Goal: Transaction & Acquisition: Purchase product/service

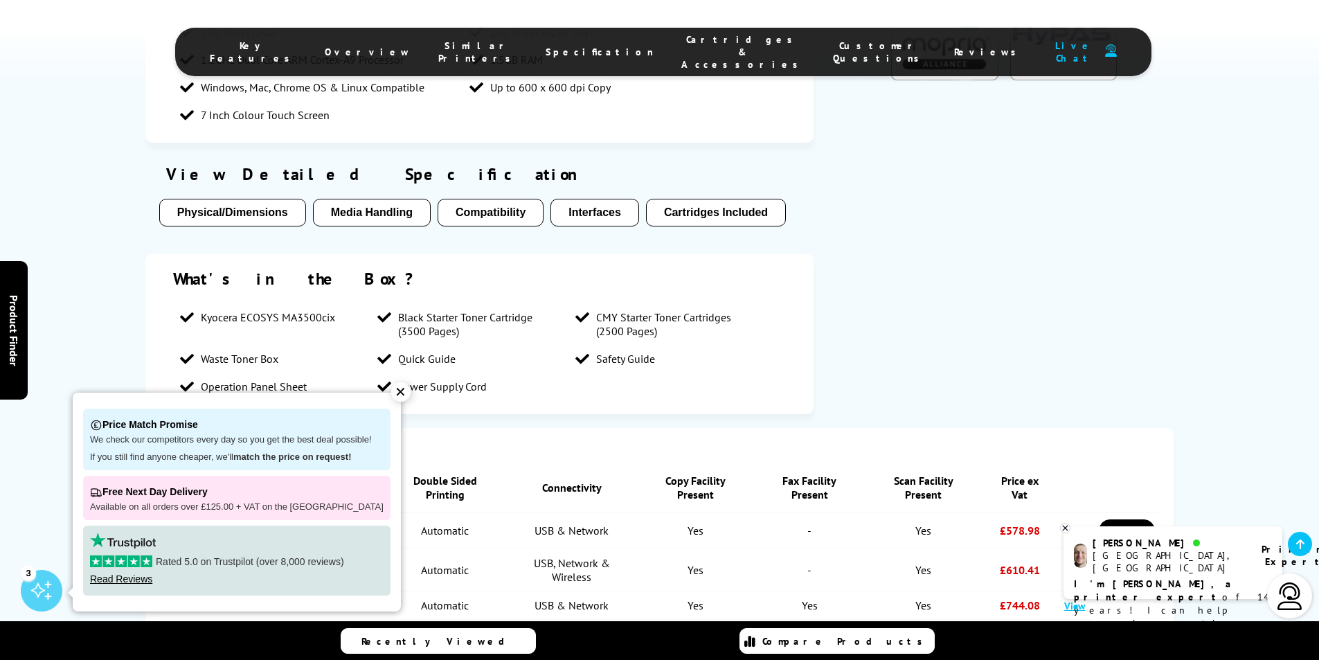
scroll to position [1661, 0]
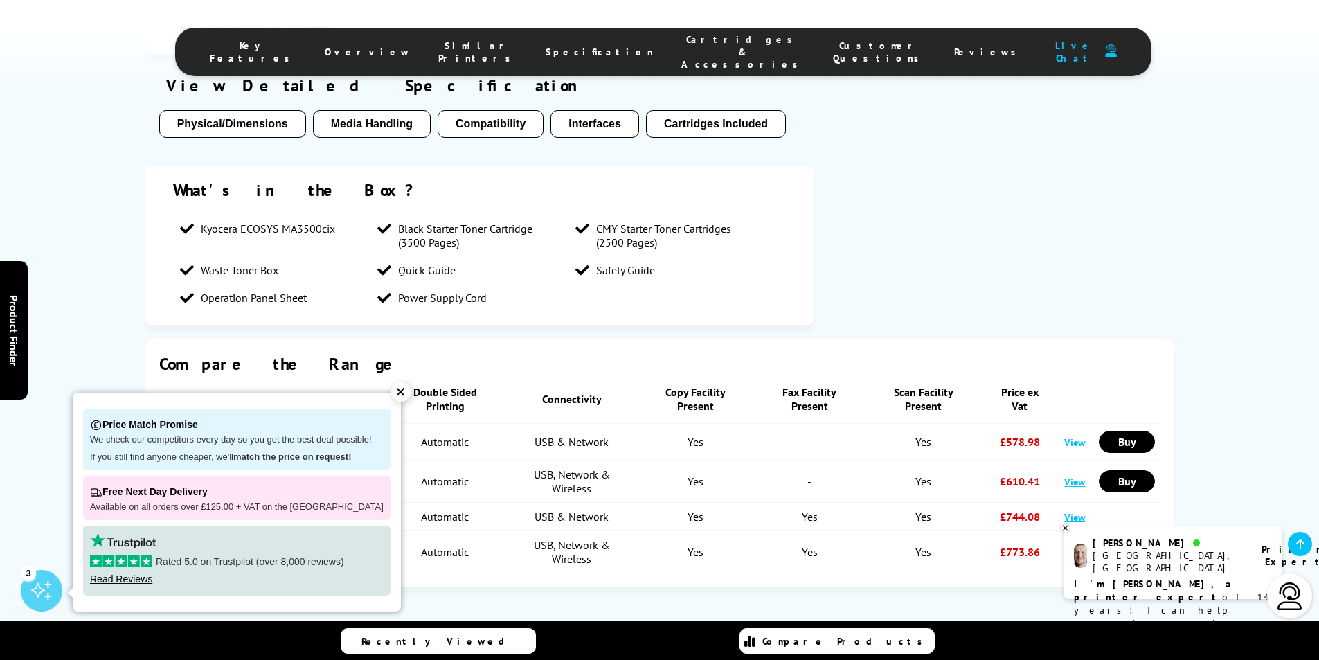
click at [391, 394] on div "✕" at bounding box center [400, 391] width 19 height 19
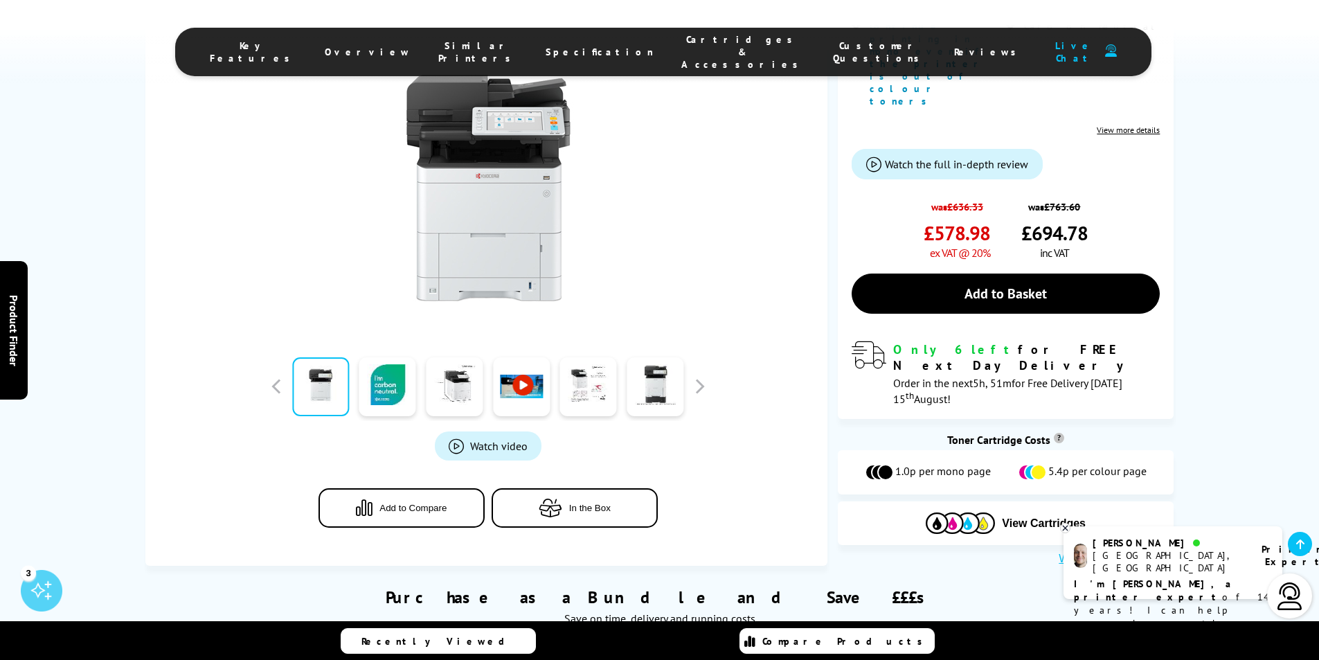
scroll to position [554, 0]
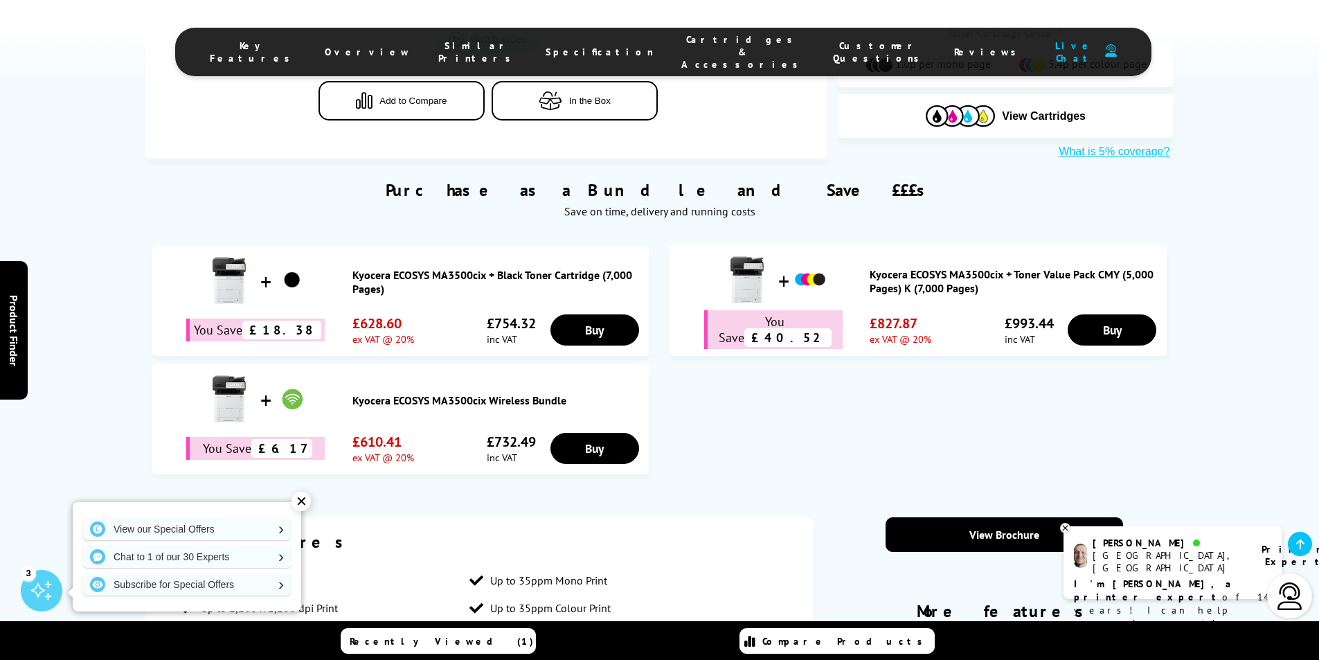
scroll to position [1108, 0]
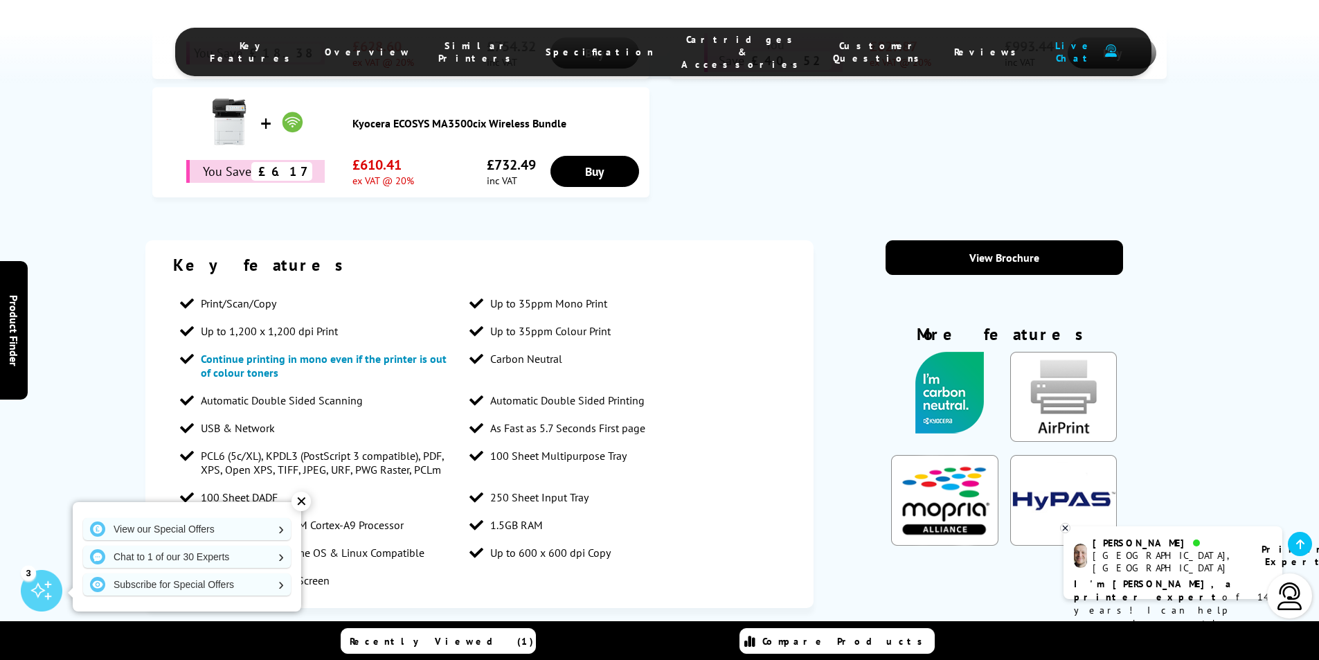
click at [298, 501] on div "✕" at bounding box center [300, 501] width 19 height 19
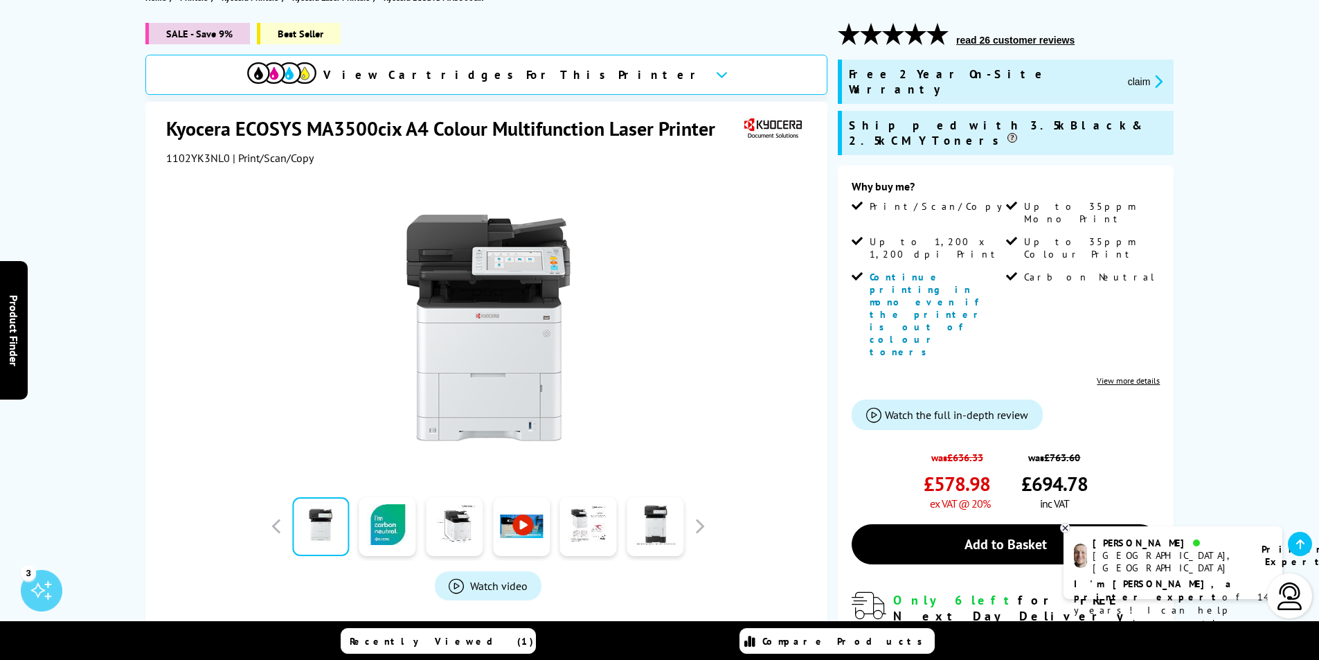
scroll to position [208, 0]
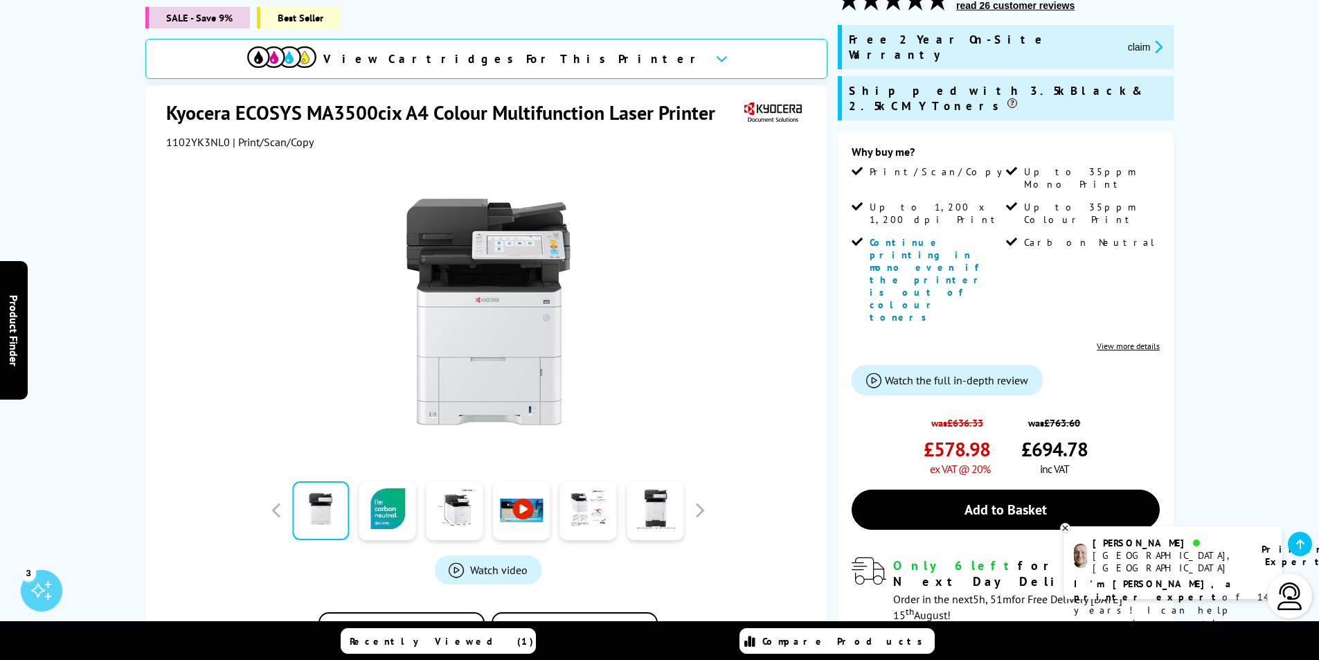
click at [1124, 39] on button "claim" at bounding box center [1146, 47] width 44 height 16
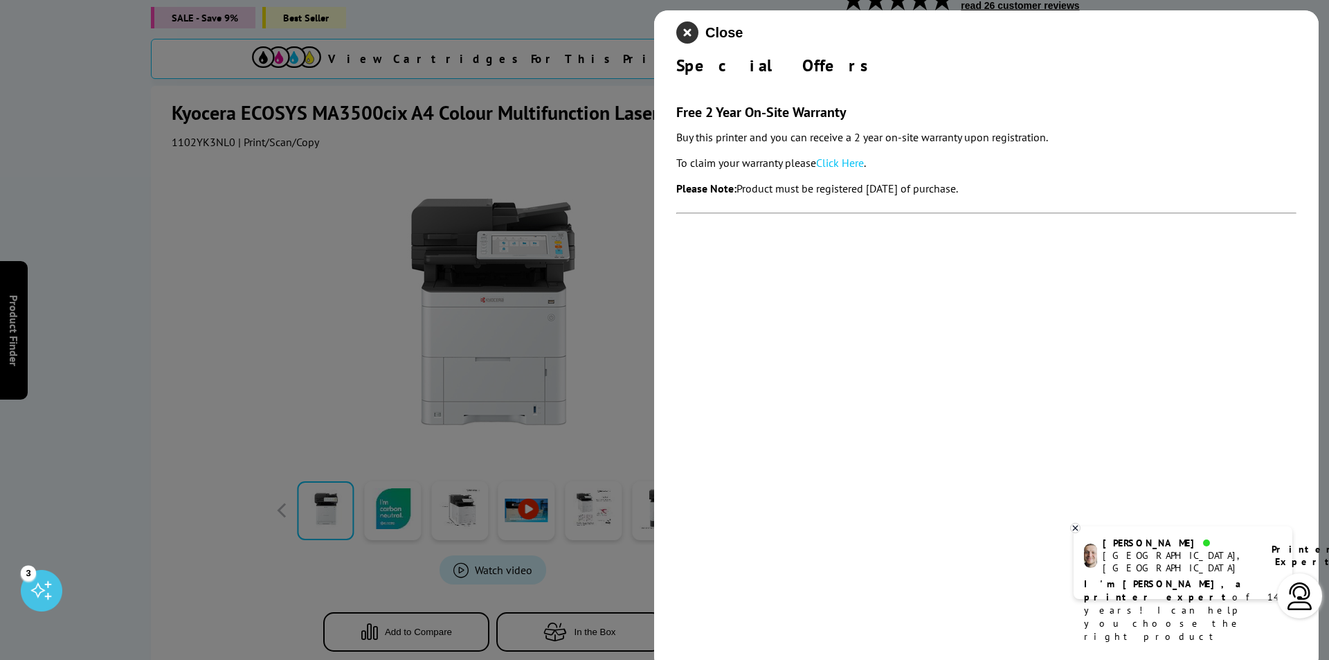
click at [687, 37] on icon "close modal" at bounding box center [687, 32] width 22 height 22
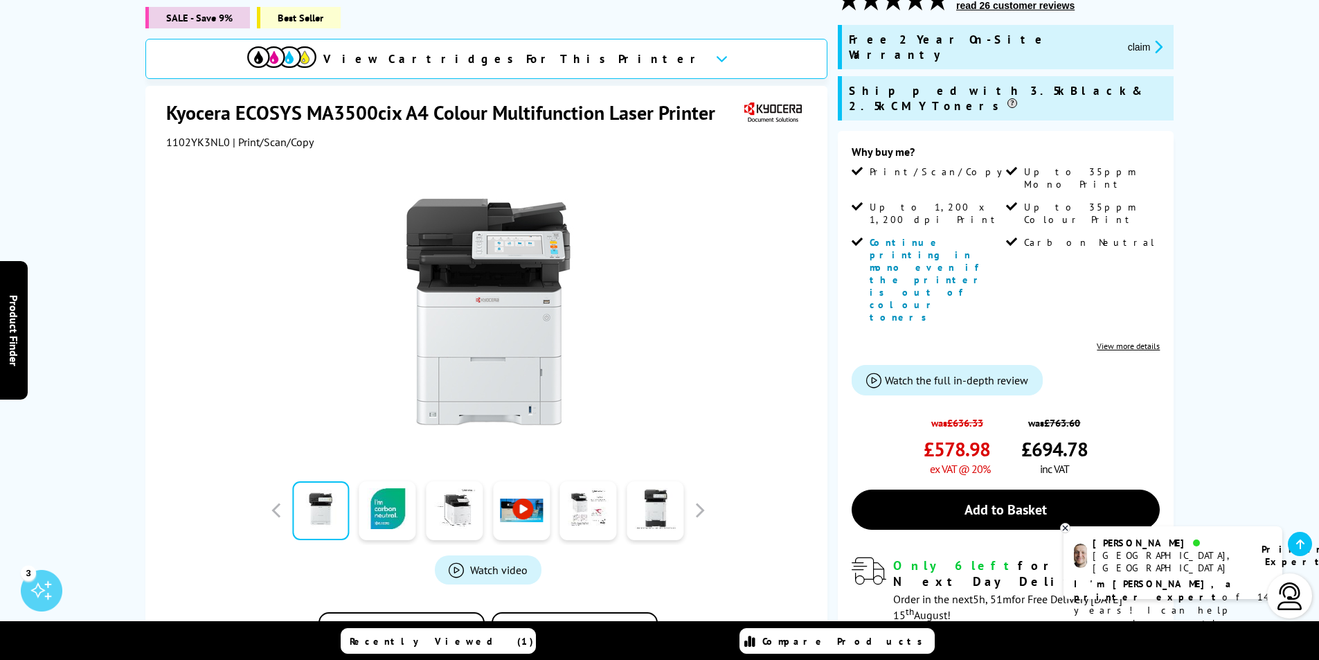
scroll to position [346, 0]
